Goal: Task Accomplishment & Management: Use online tool/utility

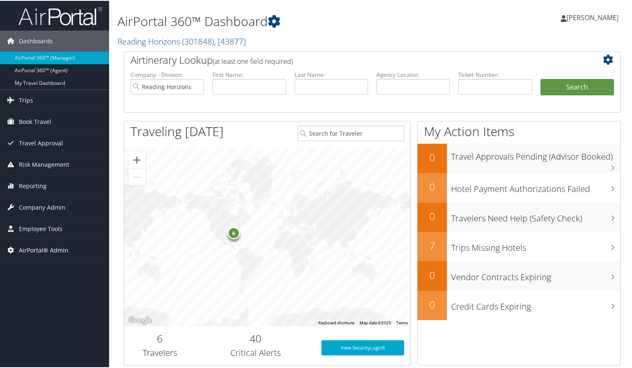
click at [47, 254] on span "AirPortal® Admin" at bounding box center [44, 249] width 50 height 21
click at [45, 270] on link "Airtinerary® Utilities" at bounding box center [54, 266] width 109 height 13
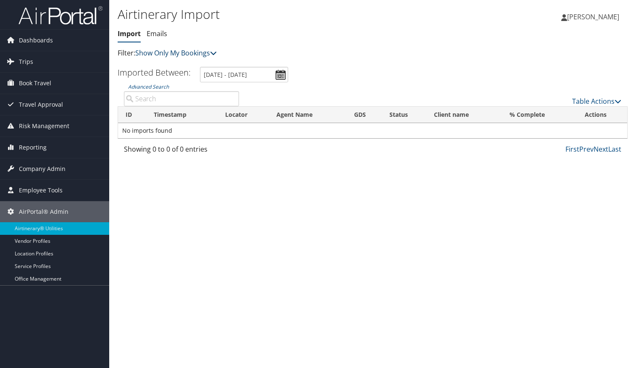
click at [184, 53] on link "Show Only My Bookings" at bounding box center [175, 52] width 81 height 9
click at [183, 63] on link "Show My TMC Bookings" at bounding box center [192, 66] width 110 height 14
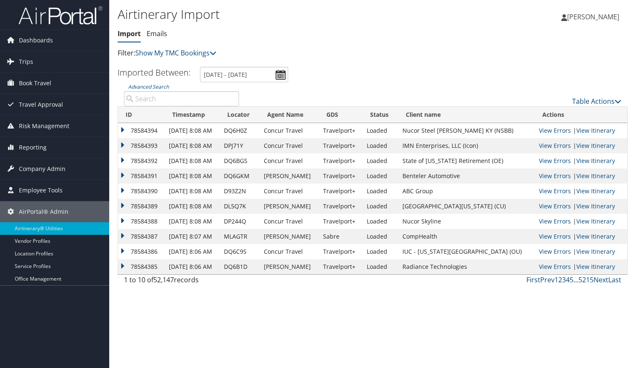
click at [182, 100] on input "Advanced Search" at bounding box center [181, 98] width 115 height 15
paste input "DQ4ZM4"
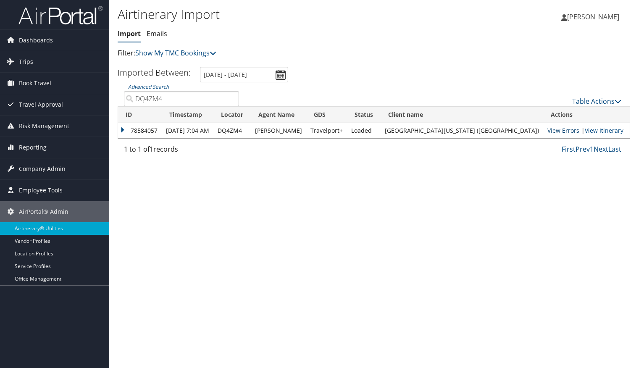
type input "DQ4ZM4"
click at [548, 129] on link "View Errors" at bounding box center [563, 130] width 32 height 8
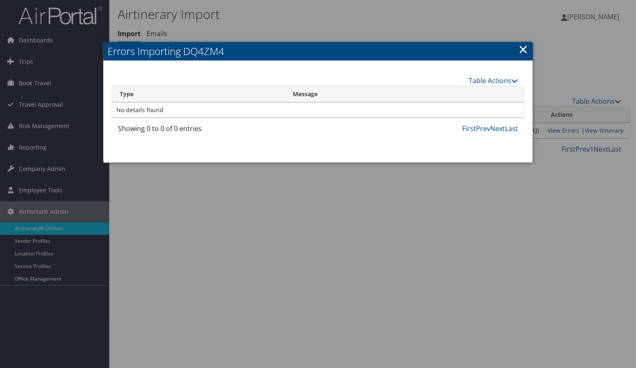
click at [524, 50] on link "×" at bounding box center [523, 49] width 10 height 17
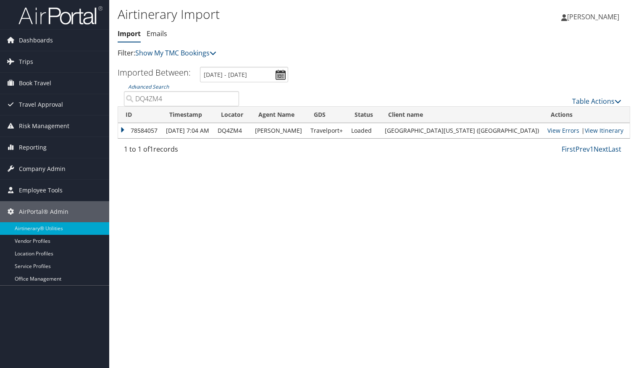
click at [123, 129] on td "78584057" at bounding box center [140, 130] width 44 height 15
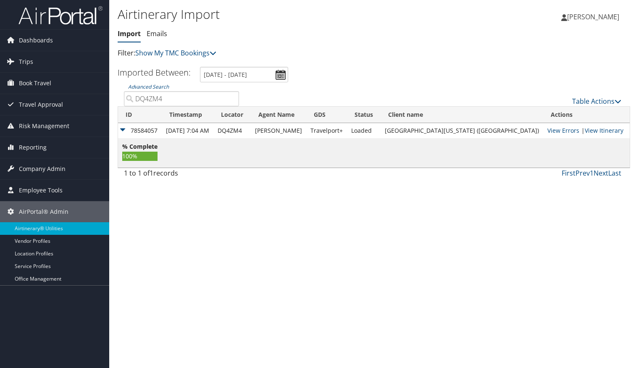
click at [123, 129] on td "78584057" at bounding box center [140, 130] width 44 height 15
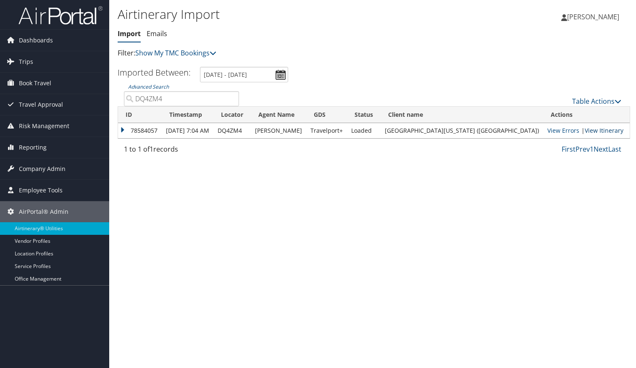
click at [596, 131] on link "View Itinerary" at bounding box center [603, 130] width 39 height 8
click at [31, 194] on span "Employee Tools" at bounding box center [41, 190] width 44 height 21
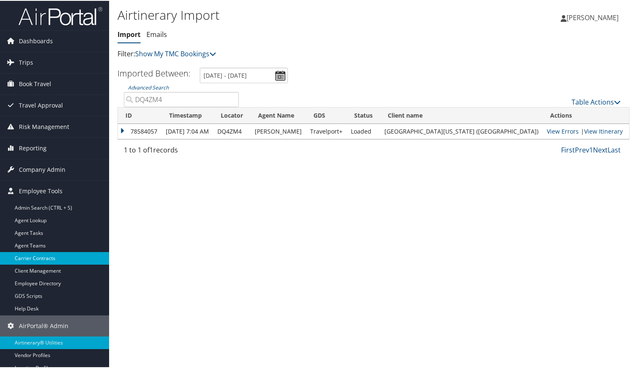
click at [42, 260] on link "Carrier Contracts" at bounding box center [54, 257] width 109 height 13
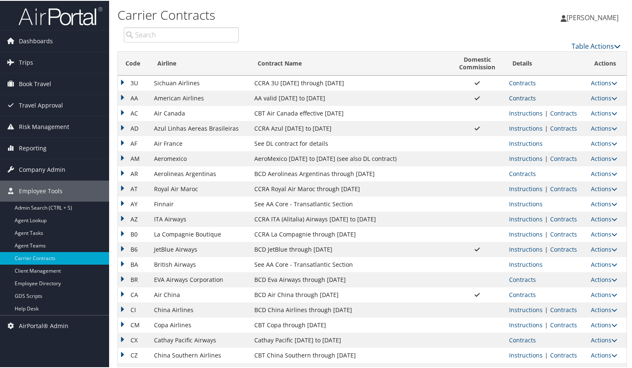
click at [527, 98] on link "Contracts" at bounding box center [522, 97] width 27 height 8
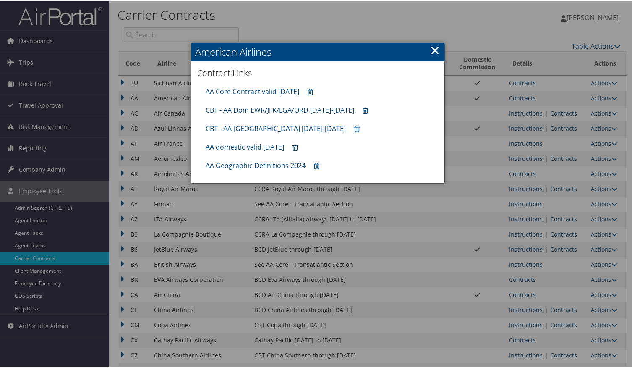
click at [249, 109] on link "CBT - AA Dom EWR/JFK/LGA/ORD [DATE]-[DATE]" at bounding box center [280, 109] width 149 height 9
click at [240, 148] on link "AA domestic valid [DATE]" at bounding box center [245, 145] width 79 height 9
